Goal: Task Accomplishment & Management: Use online tool/utility

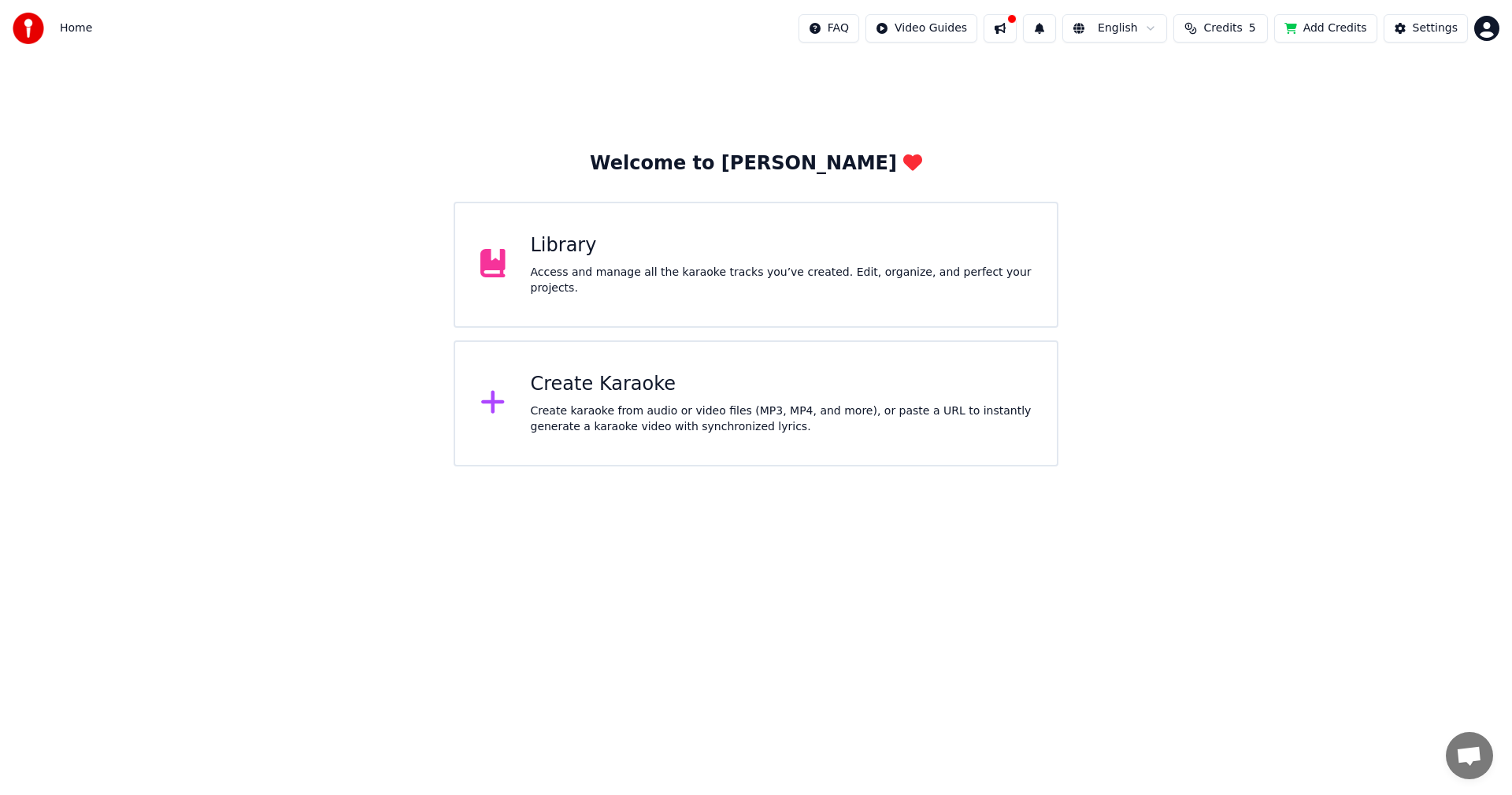
click at [678, 377] on div "Create Karaoke" at bounding box center [781, 384] width 501 height 25
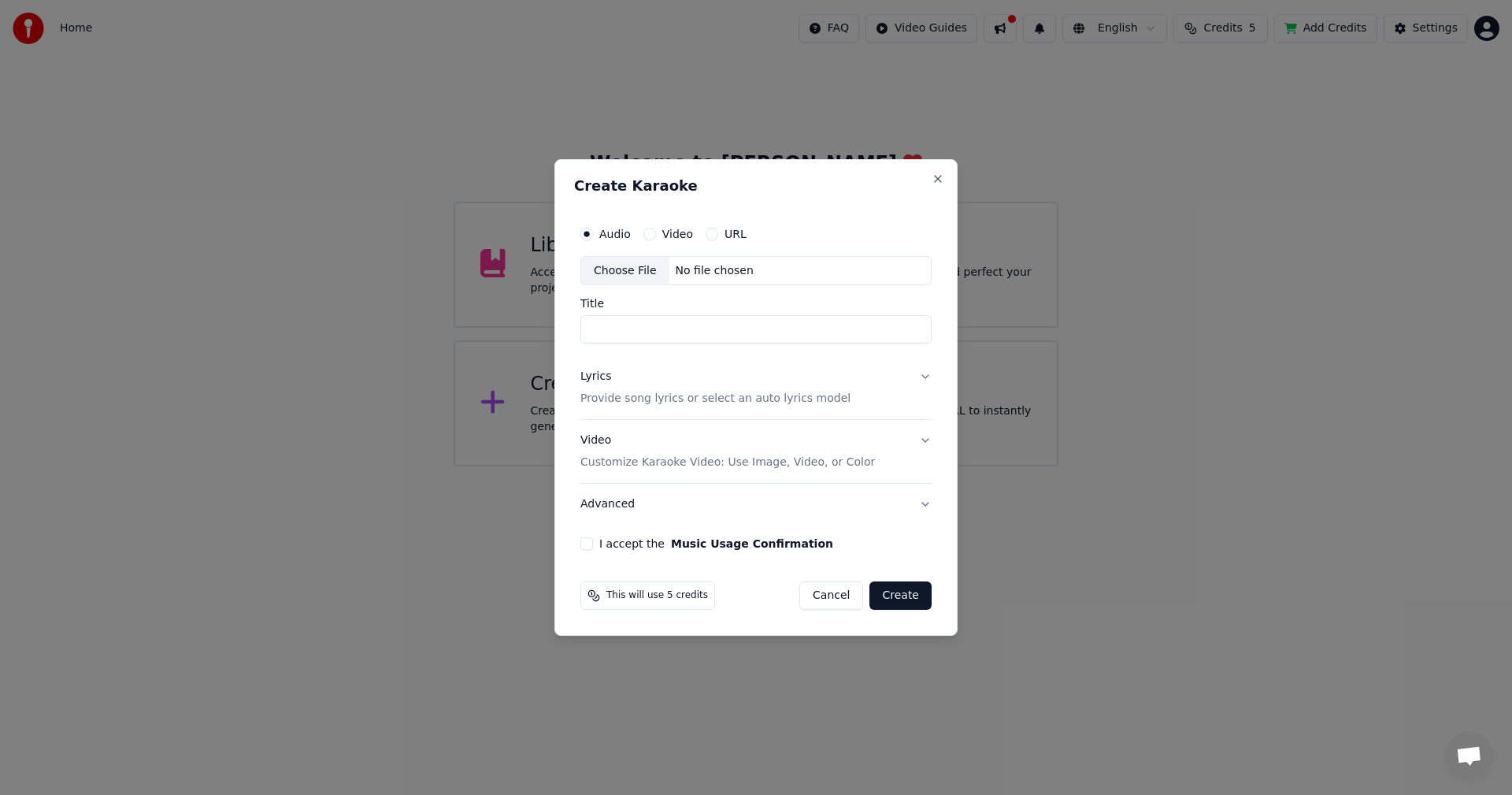
click at [633, 270] on div "Choose File" at bounding box center [626, 271] width 88 height 28
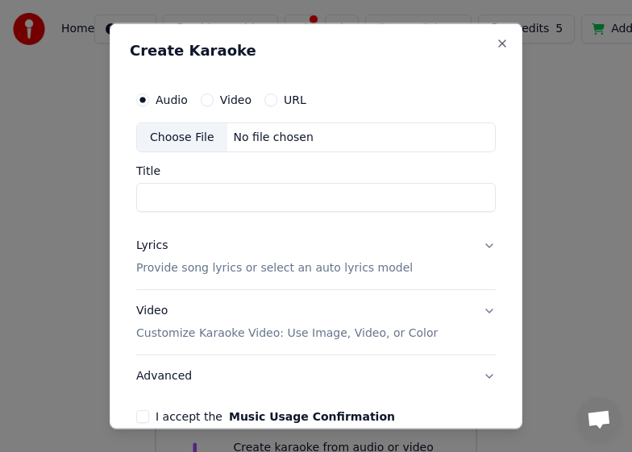
click at [197, 269] on p "Provide song lyrics or select an auto lyrics model" at bounding box center [274, 268] width 276 height 16
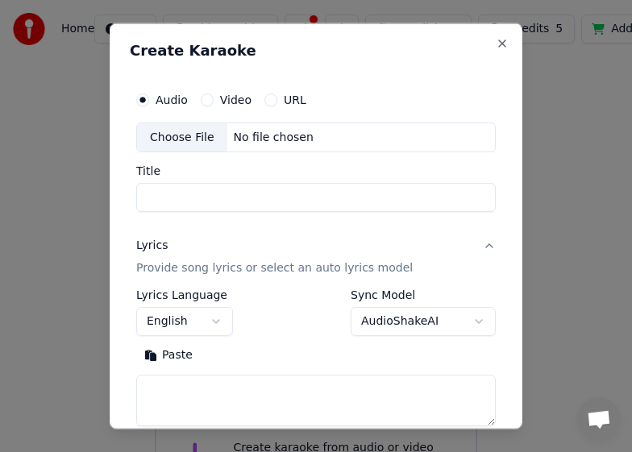
click at [162, 396] on textarea at bounding box center [315, 401] width 359 height 52
paste textarea "**********"
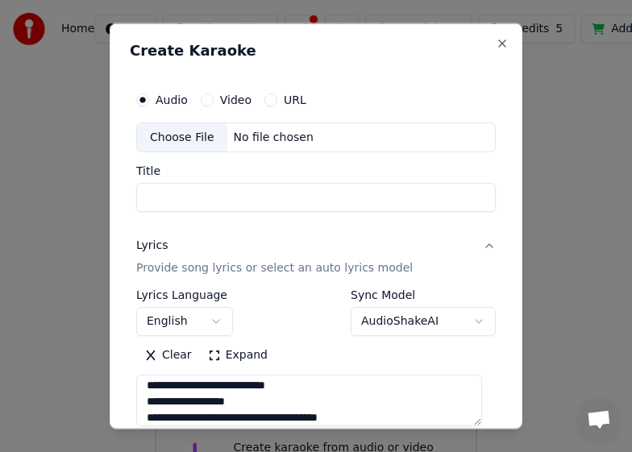
type textarea "**********"
click at [194, 139] on div "Choose File" at bounding box center [182, 136] width 90 height 29
type input "**********"
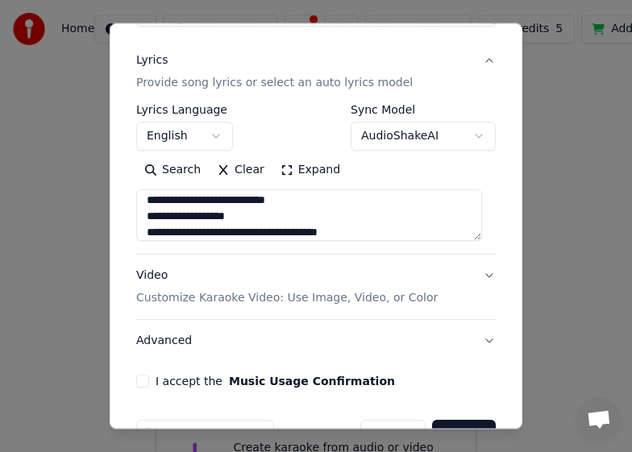
scroll to position [231, 0]
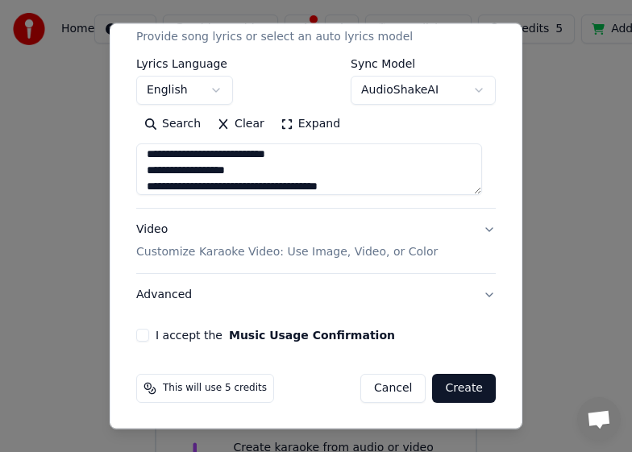
click at [195, 251] on p "Customize Karaoke Video: Use Image, Video, or Color" at bounding box center [286, 252] width 301 height 16
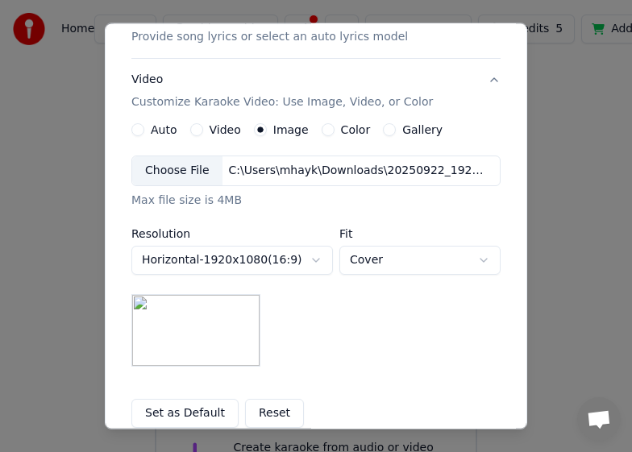
click at [167, 171] on div "Choose File" at bounding box center [177, 170] width 90 height 29
click at [364, 349] on div "**********" at bounding box center [315, 260] width 369 height 211
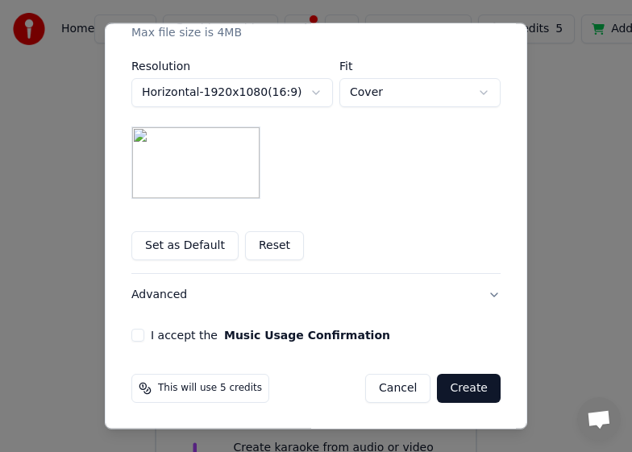
drag, startPoint x: 131, startPoint y: 334, endPoint x: 193, endPoint y: 338, distance: 62.9
click at [131, 334] on button "I accept the Music Usage Confirmation" at bounding box center [137, 335] width 13 height 13
click at [464, 391] on button "Create" at bounding box center [469, 388] width 64 height 29
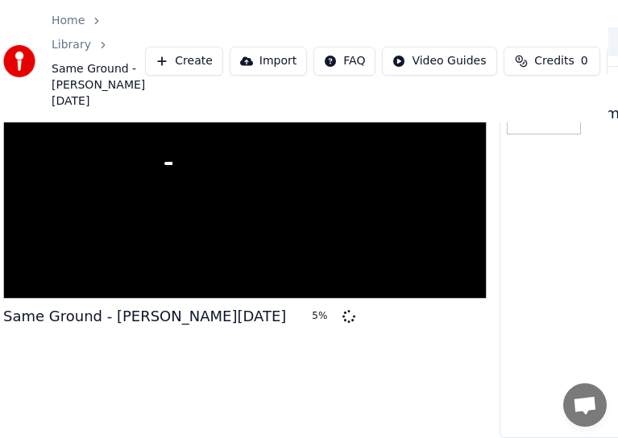
scroll to position [123, 0]
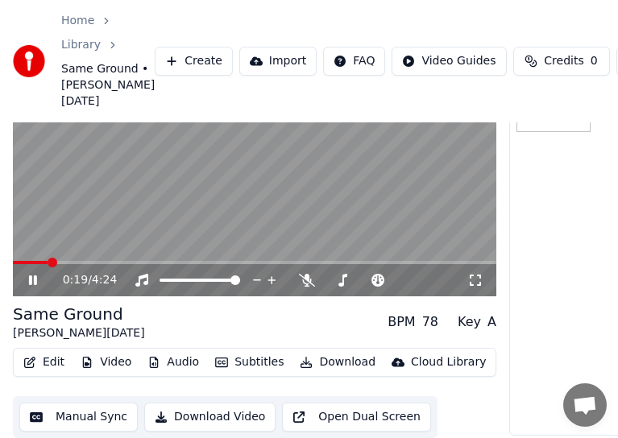
click at [30, 276] on icon at bounding box center [33, 281] width 8 height 10
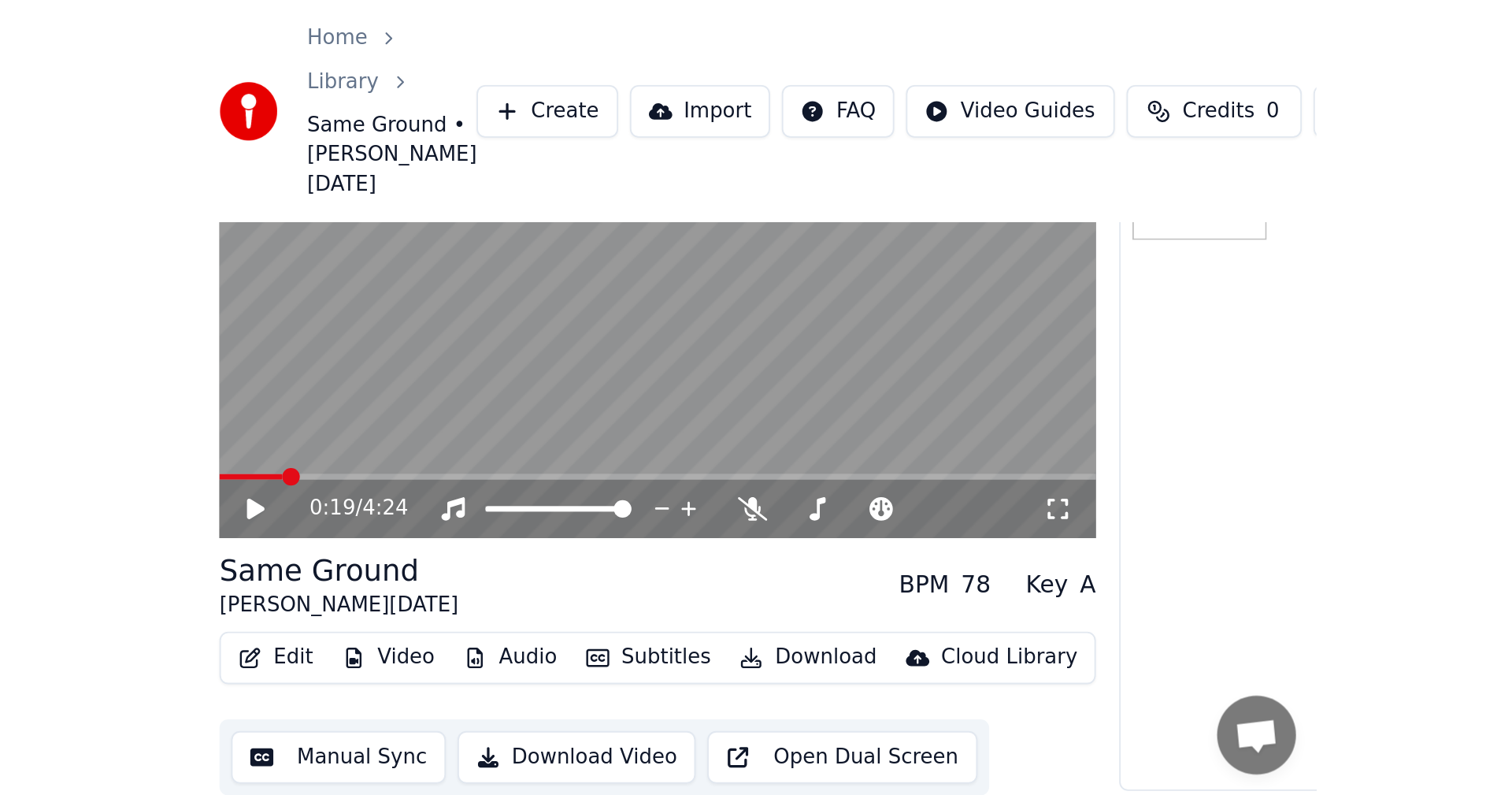
scroll to position [0, 0]
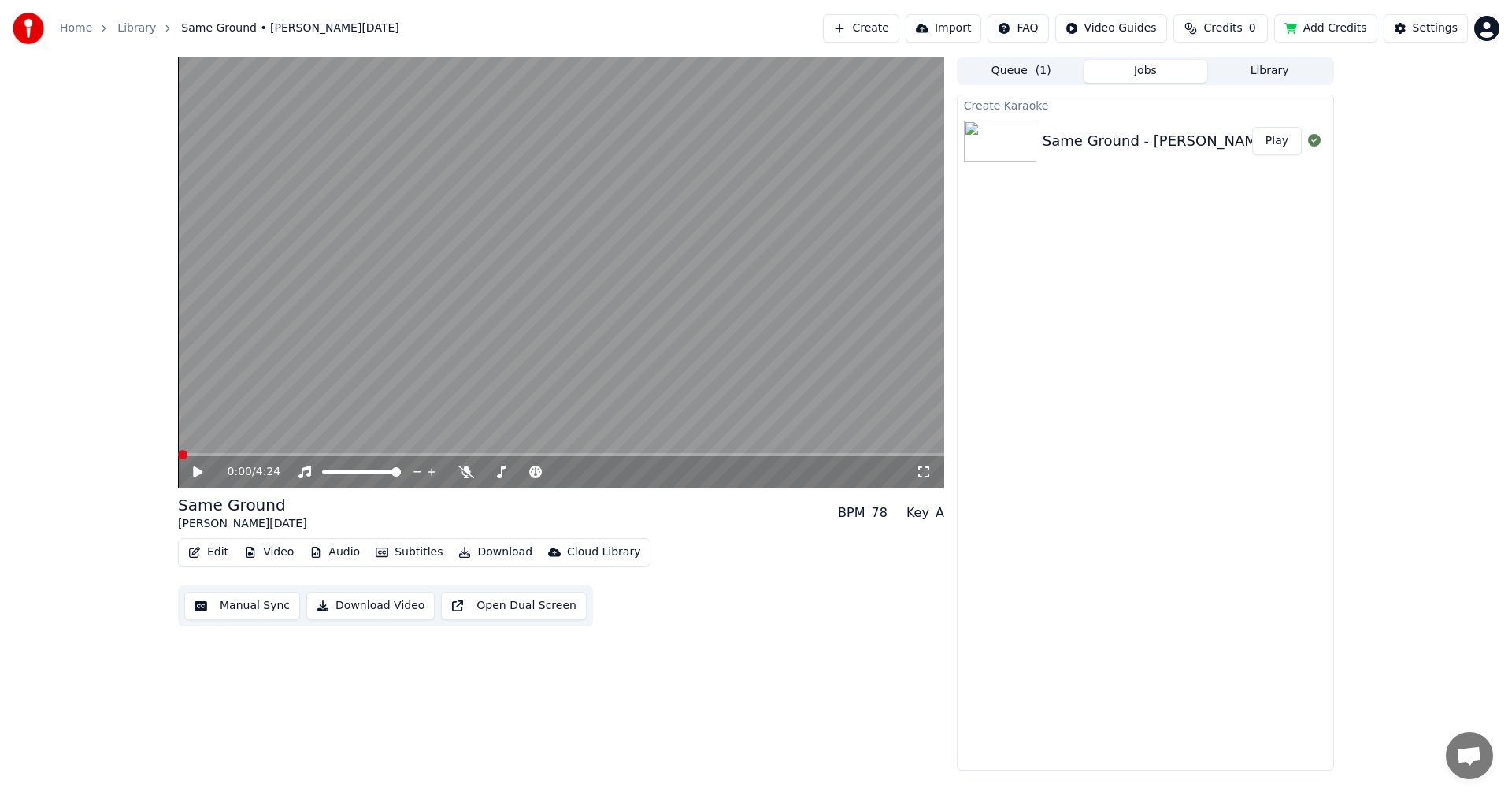
click at [178, 456] on span at bounding box center [183, 455] width 10 height 10
click at [194, 468] on icon at bounding box center [197, 471] width 10 height 11
click at [404, 553] on button "Subtitles" at bounding box center [409, 552] width 79 height 22
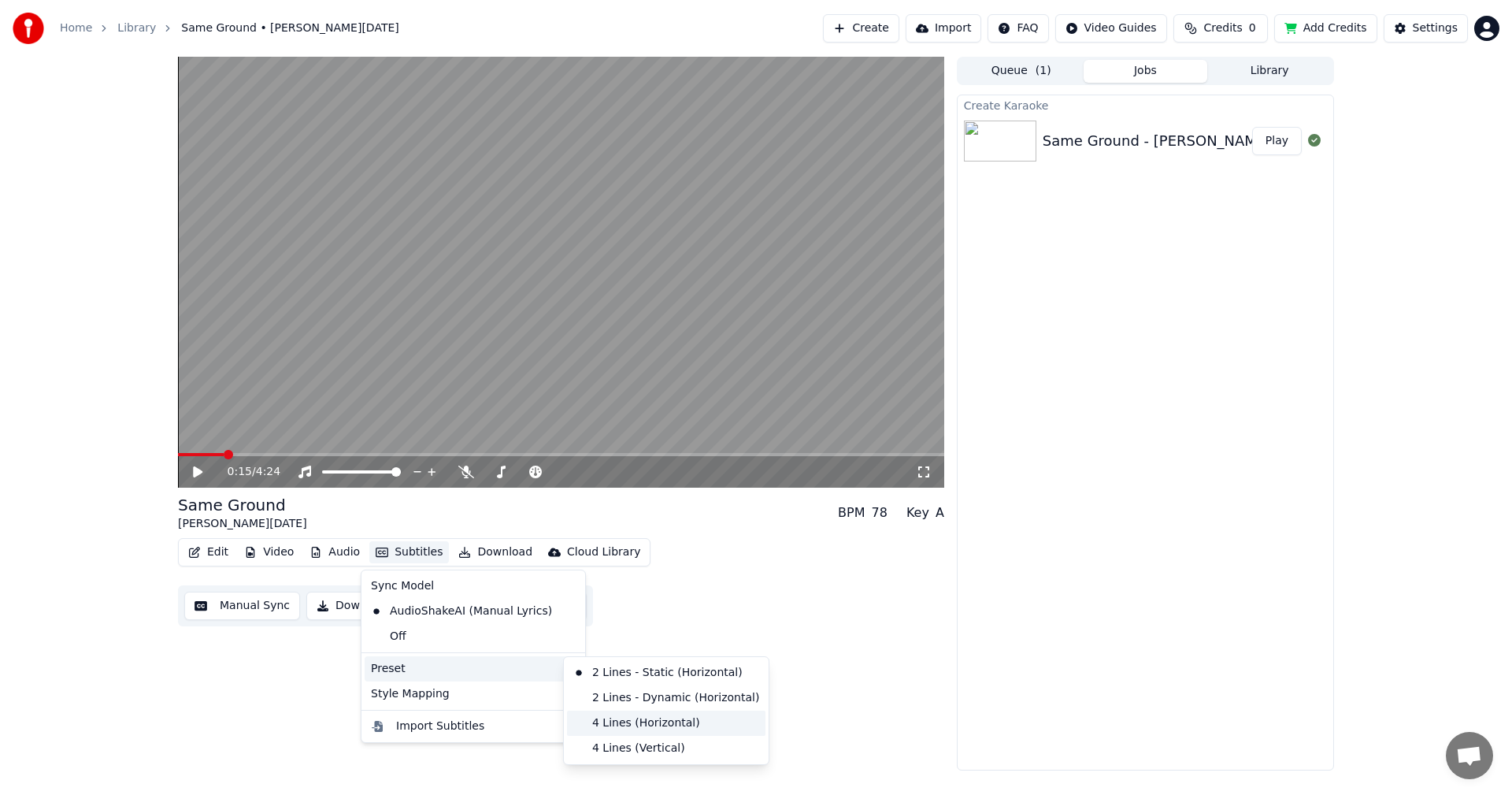
click at [622, 724] on div "4 Lines (Horizontal)" at bounding box center [666, 724] width 198 height 25
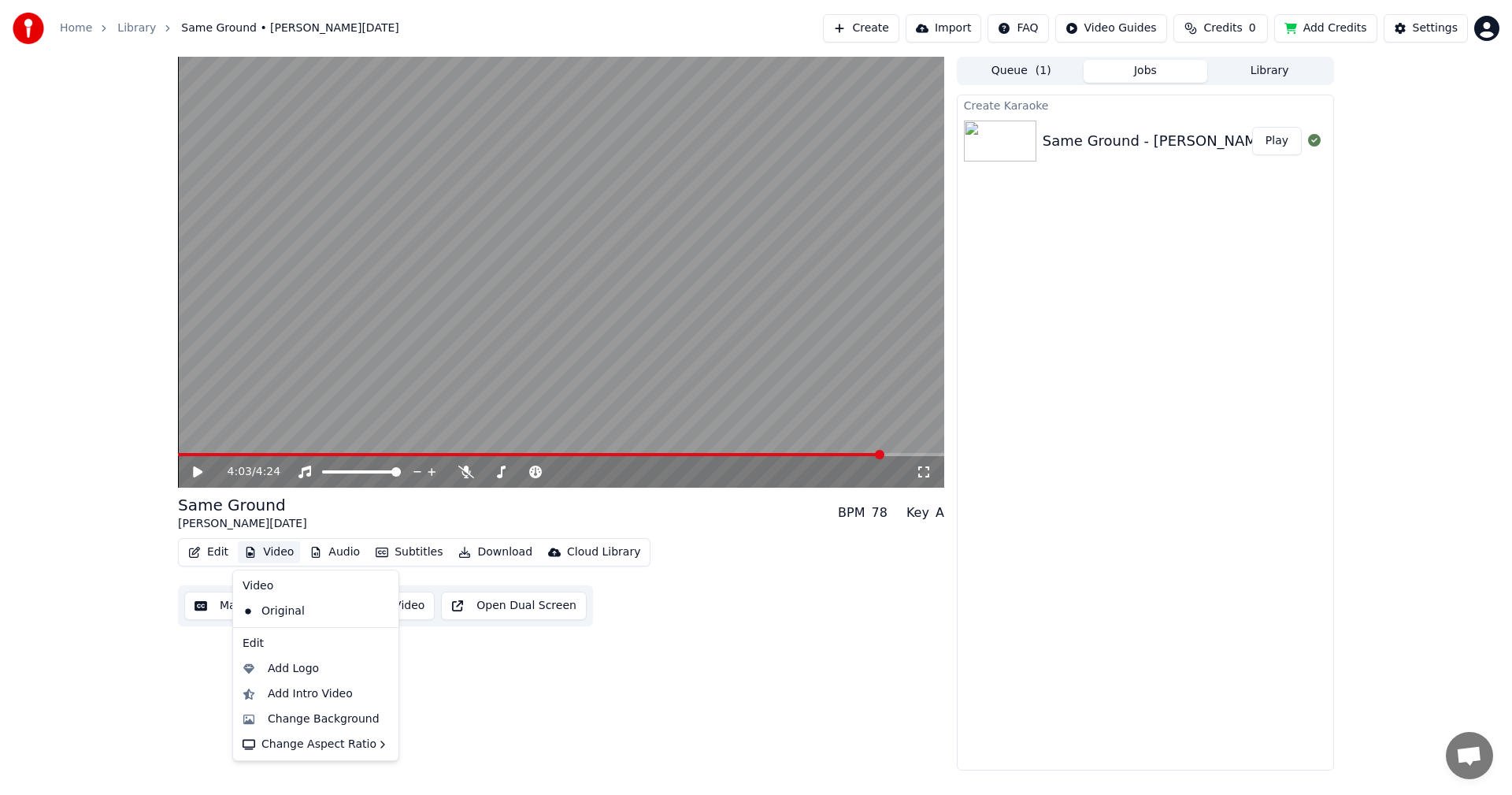
click at [186, 650] on div "4:03 / 4:24 Same Ground [PERSON_NAME][DATE] BPM 78 Key A Edit Video Audio Subti…" at bounding box center [561, 414] width 766 height 714
click at [252, 607] on button "Manual Sync" at bounding box center [242, 605] width 115 height 28
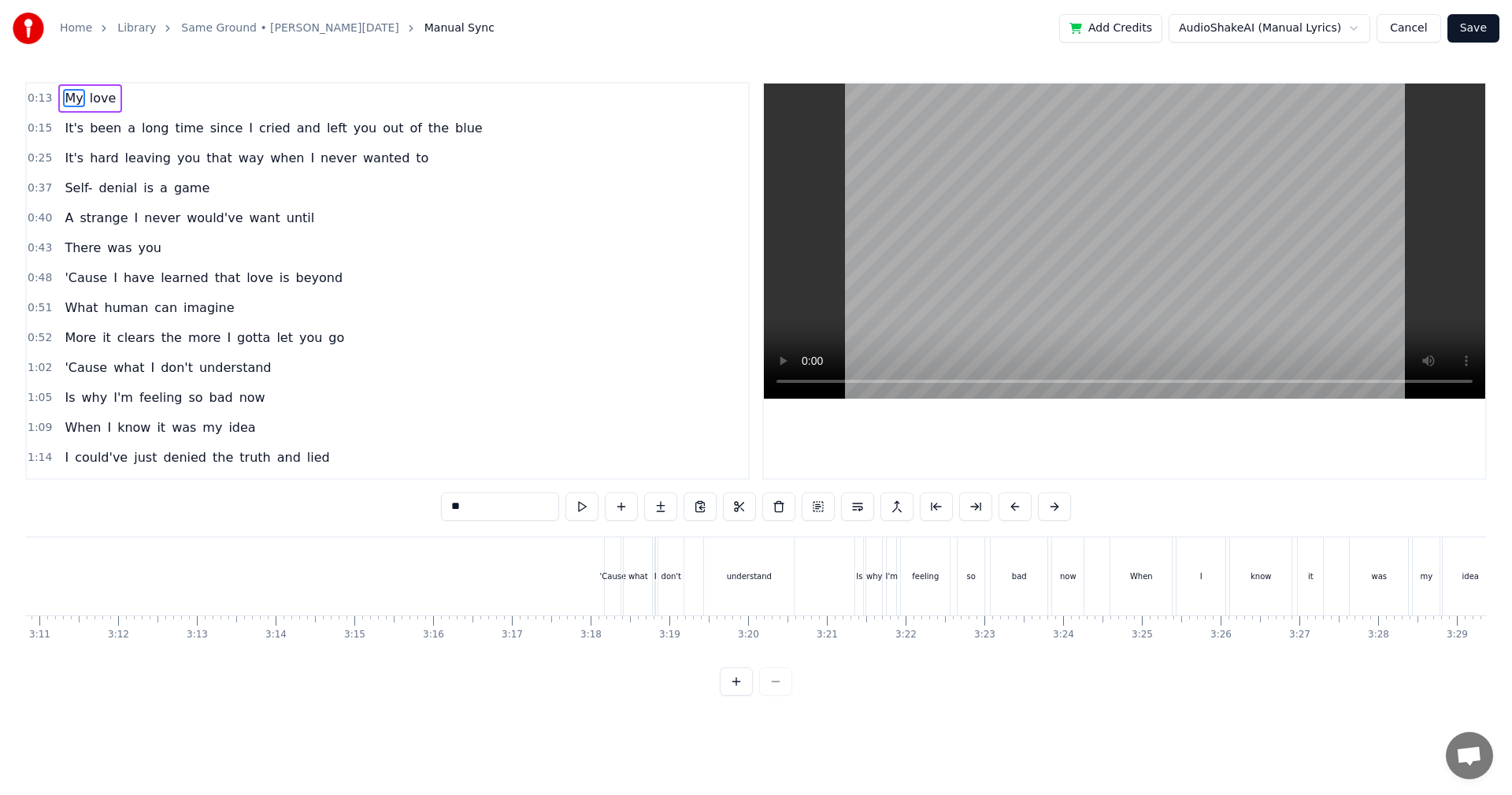
scroll to position [0, 15288]
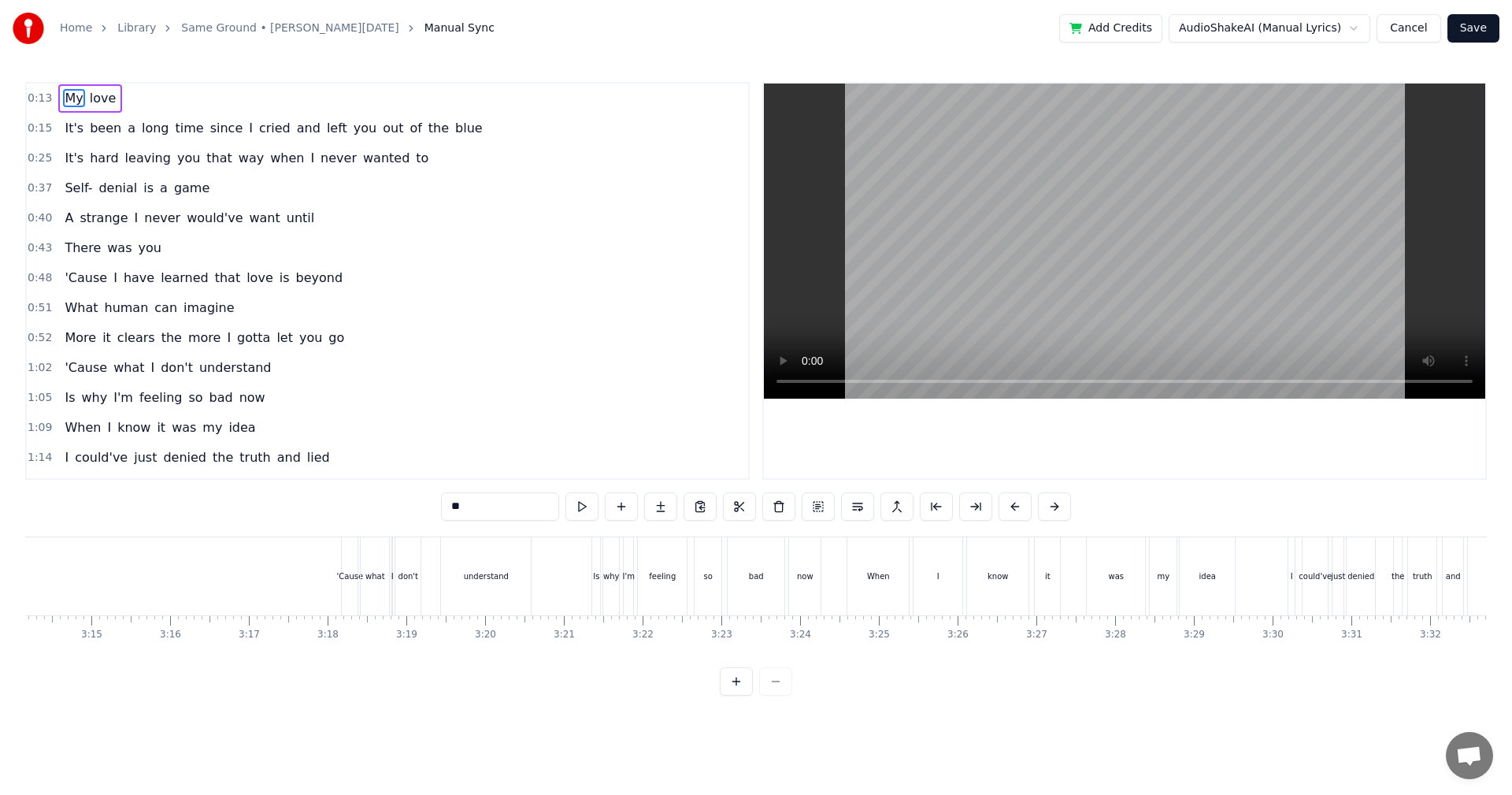
click at [1180, 592] on div "idea" at bounding box center [1207, 576] width 55 height 78
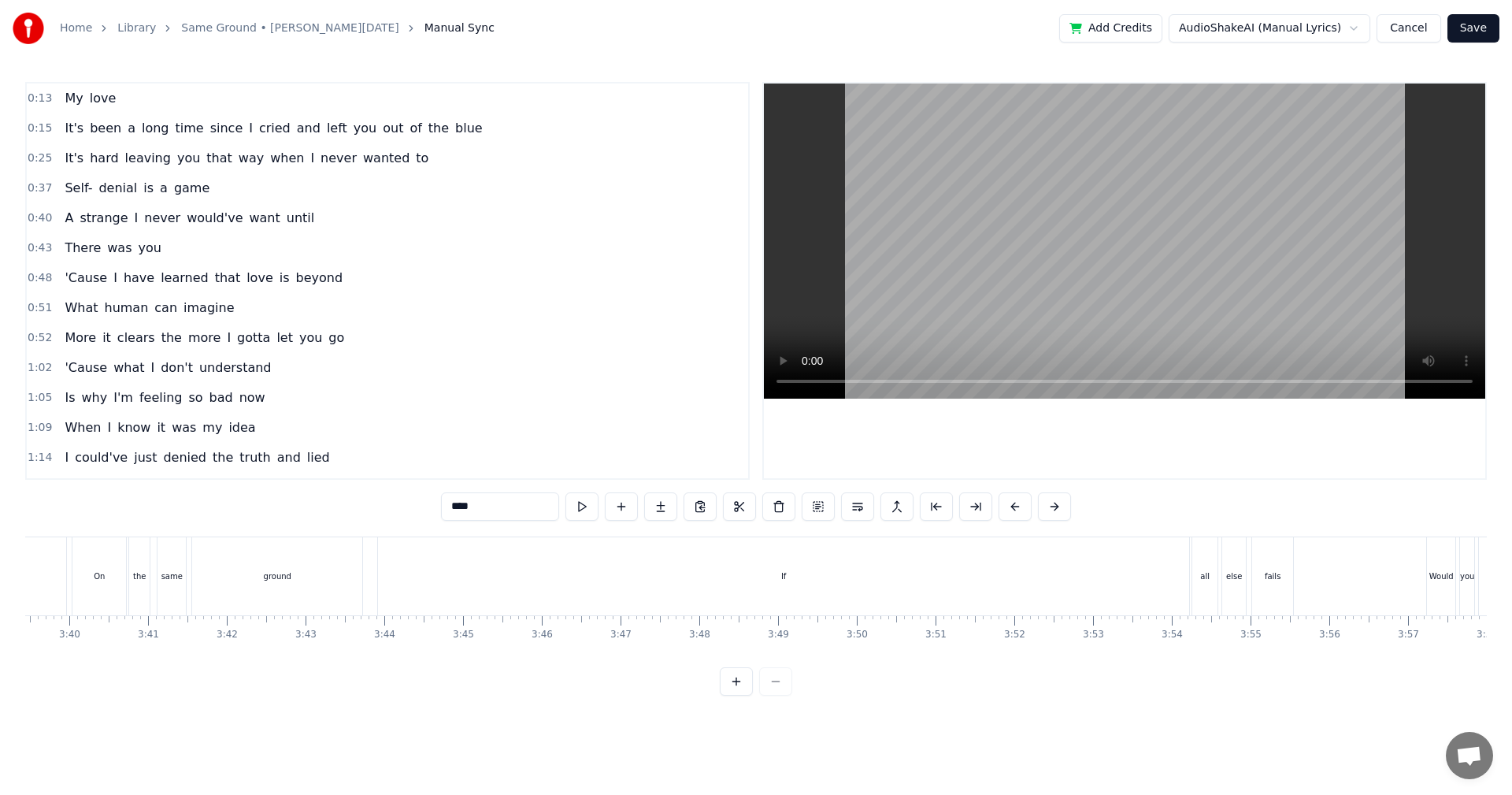
click at [1062, 592] on div "If" at bounding box center [784, 576] width 811 height 78
type input "**"
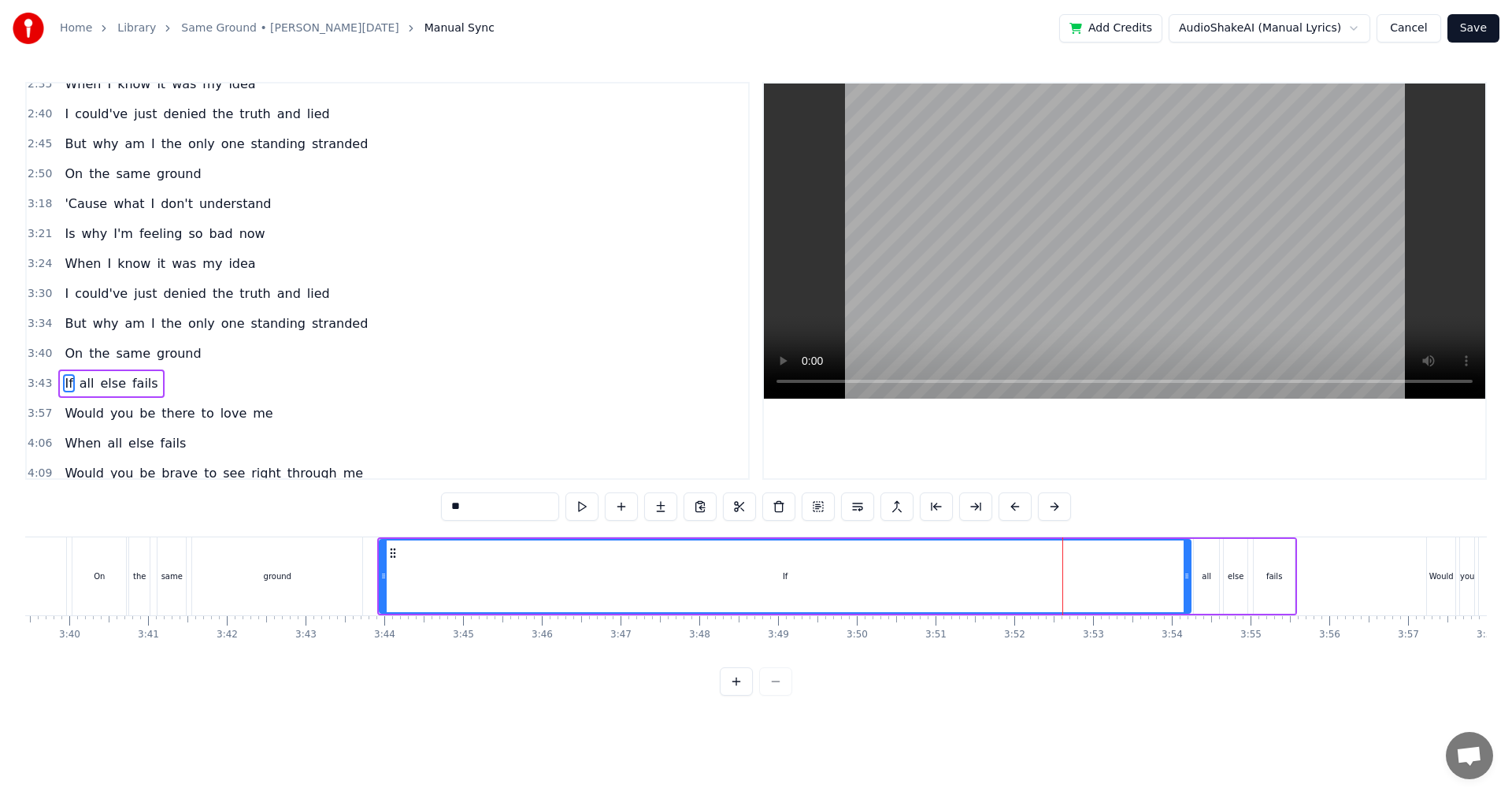
scroll to position [833, 0]
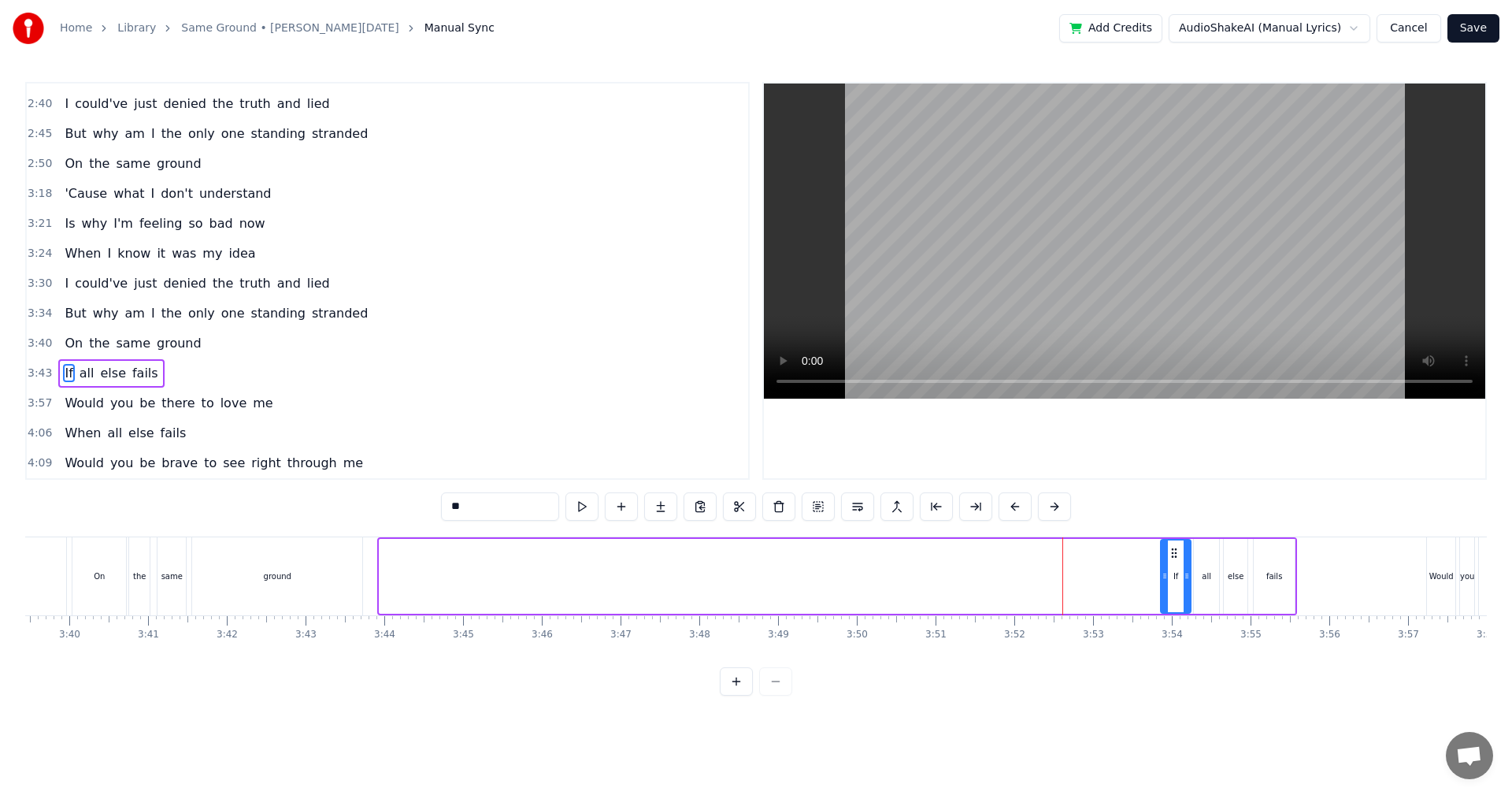
drag, startPoint x: 383, startPoint y: 581, endPoint x: 1164, endPoint y: 601, distance: 781.3
click at [1164, 601] on div at bounding box center [1164, 576] width 6 height 71
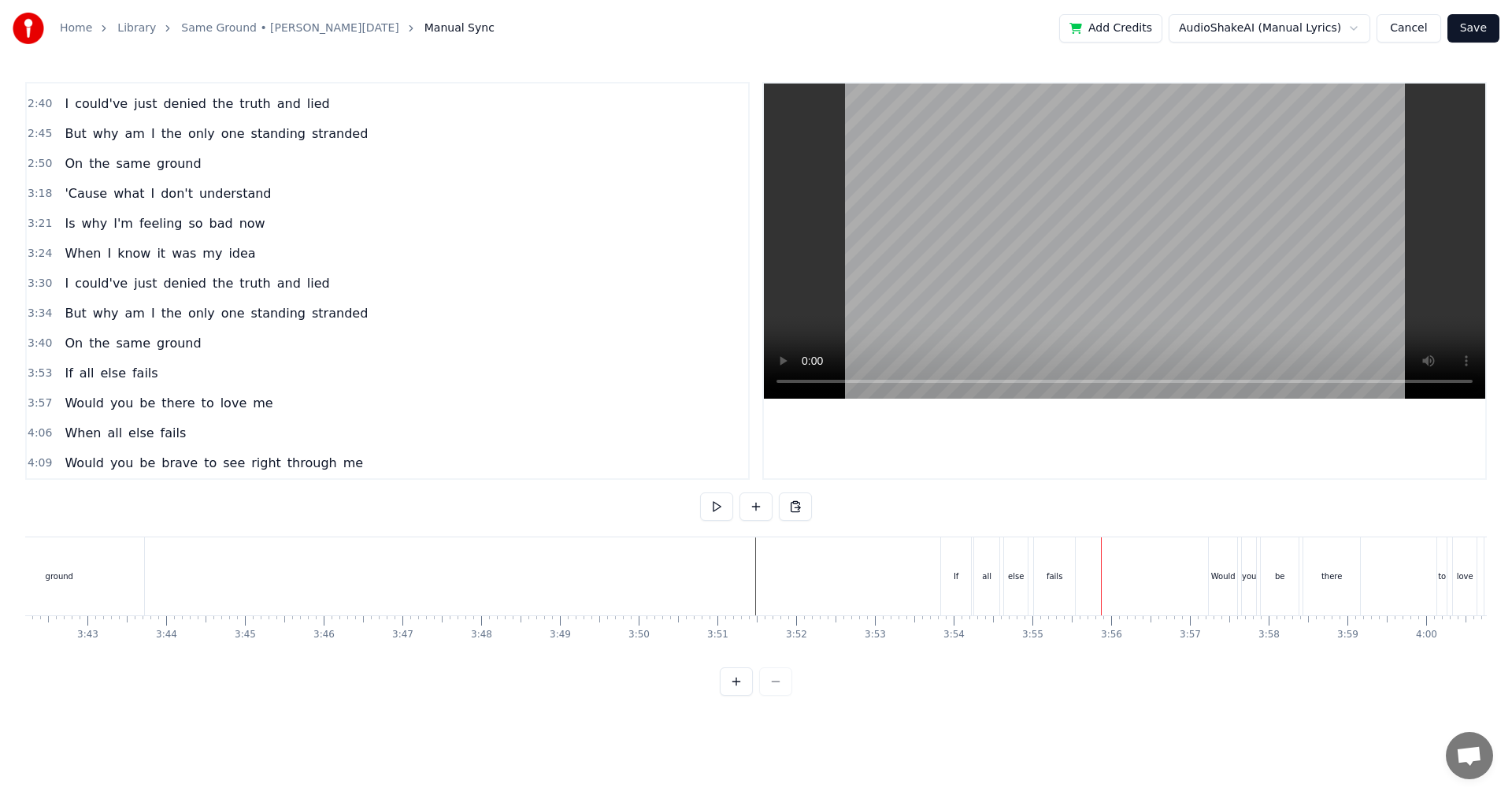
scroll to position [0, 17508]
click at [983, 599] on div "all" at bounding box center [975, 576] width 25 height 78
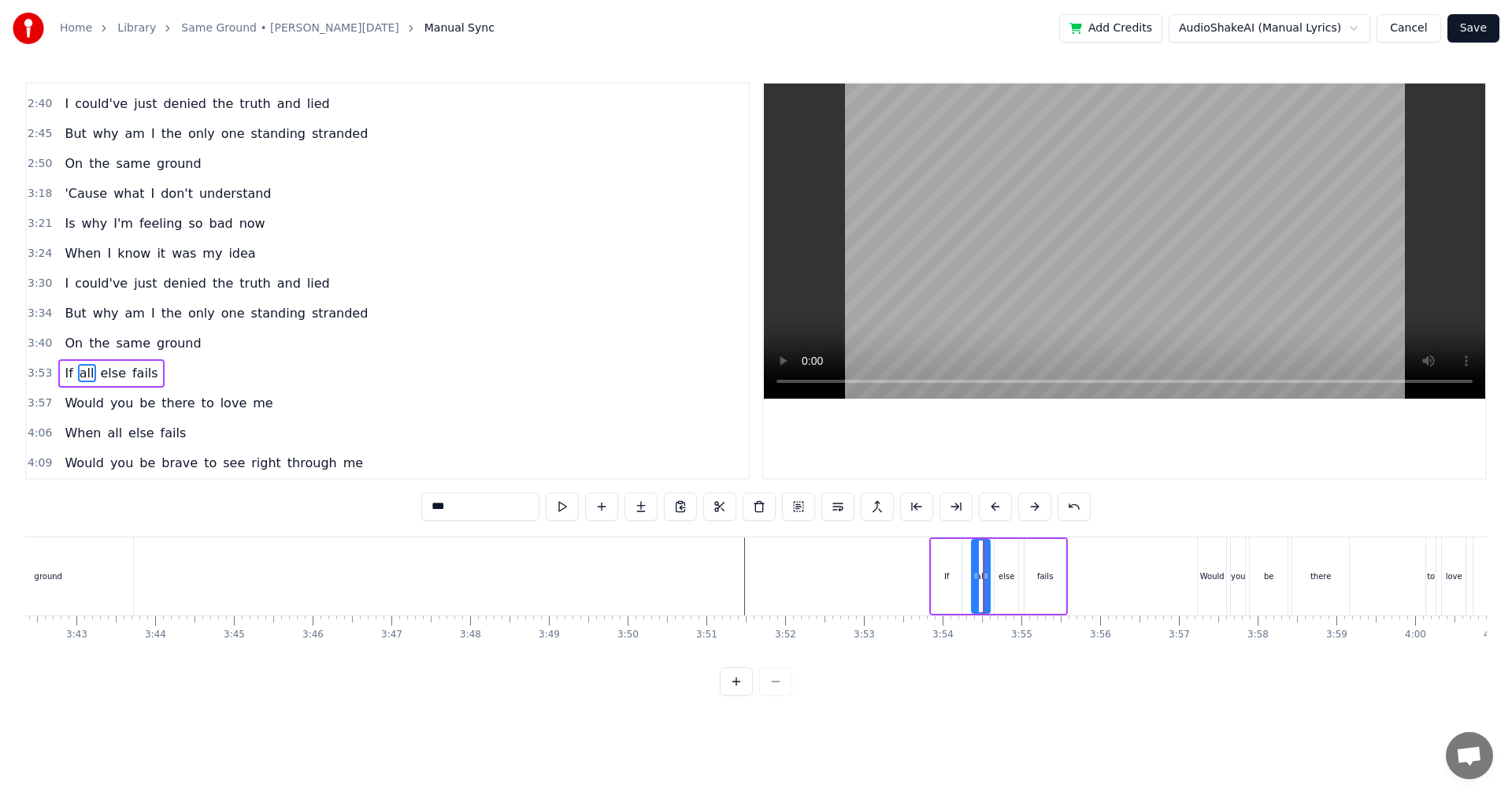
click at [974, 596] on div at bounding box center [975, 576] width 6 height 71
click at [943, 590] on div "If" at bounding box center [946, 576] width 30 height 75
type input "**"
click at [938, 589] on div at bounding box center [937, 576] width 6 height 71
drag, startPoint x: 958, startPoint y: 587, endPoint x: 972, endPoint y: 587, distance: 14.0
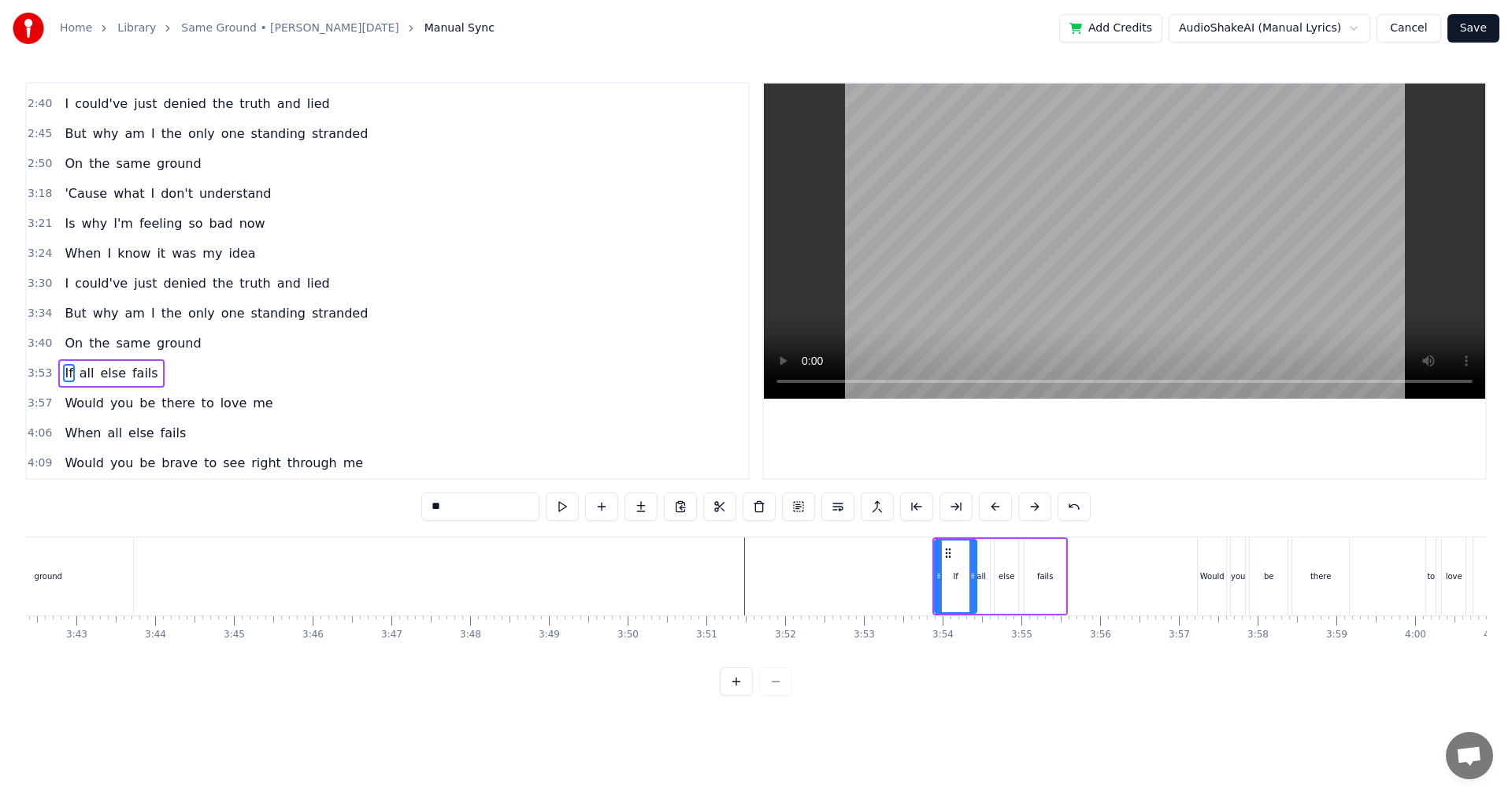
click at [972, 587] on div at bounding box center [972, 576] width 6 height 71
drag, startPoint x: 938, startPoint y: 589, endPoint x: 947, endPoint y: 589, distance: 9.0
click at [947, 589] on div at bounding box center [948, 576] width 6 height 71
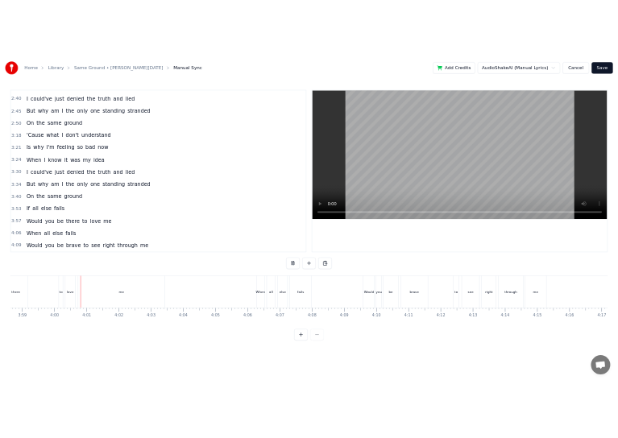
scroll to position [0, 19264]
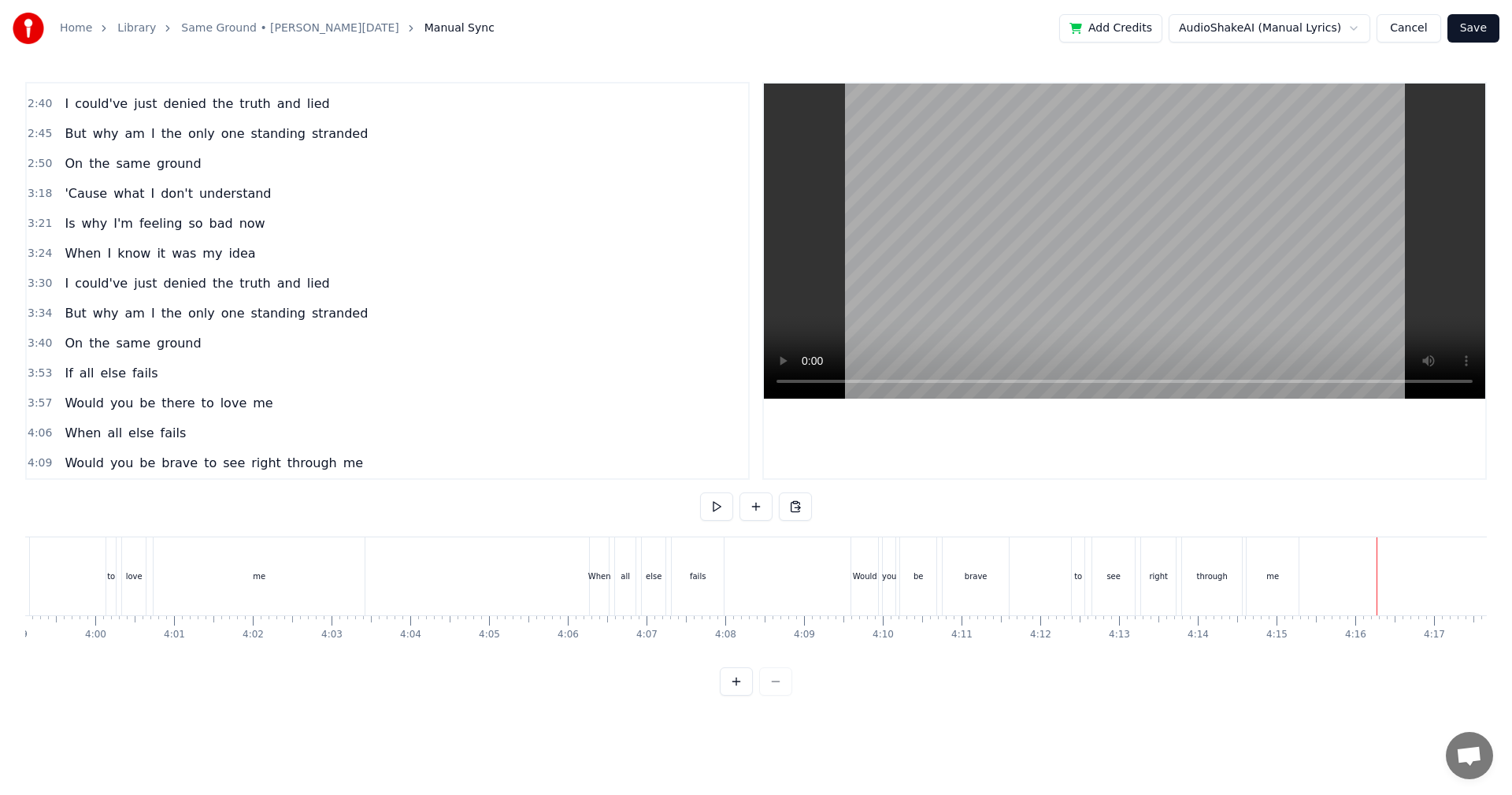
click at [1477, 30] on button "Save" at bounding box center [1473, 28] width 52 height 28
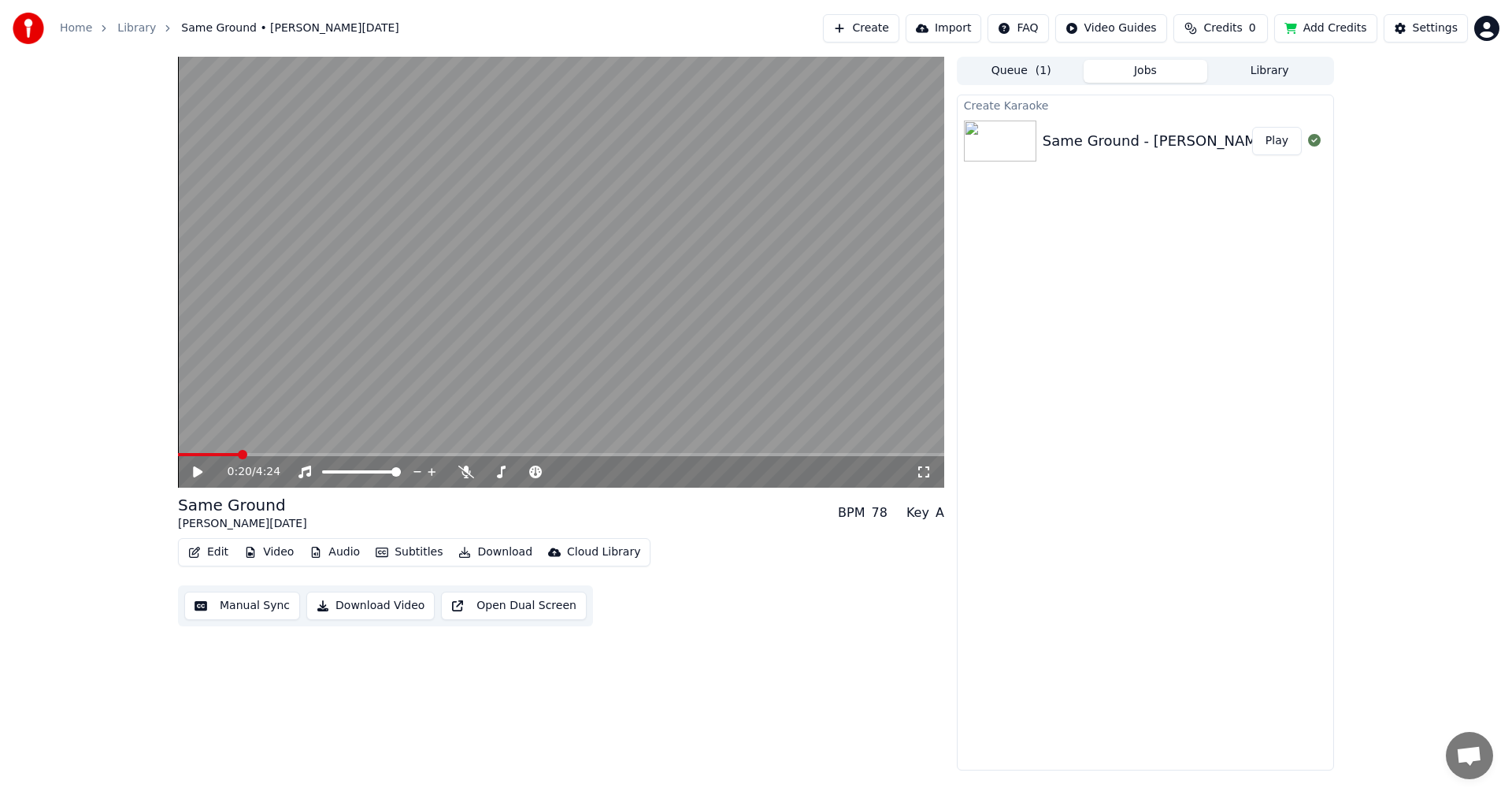
click at [768, 456] on span at bounding box center [561, 454] width 766 height 3
click at [365, 603] on button "Download Video" at bounding box center [369, 605] width 128 height 28
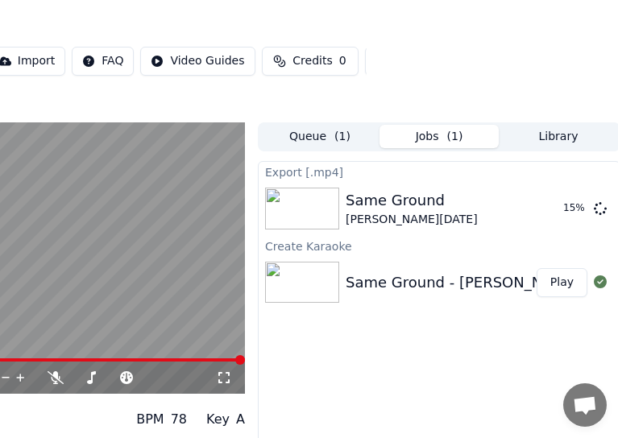
scroll to position [0, 254]
